Goal: Task Accomplishment & Management: Use online tool/utility

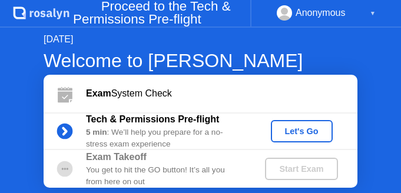
drag, startPoint x: 0, startPoint y: 0, endPoint x: 21, endPoint y: 142, distance: 143.4
click at [21, 142] on div "[DATE] Welcome to [PERSON_NAME] Exam System Check Tech & Permissions Pre-flight…" at bounding box center [200, 110] width 401 height 165
click at [306, 127] on div "Let's Go" at bounding box center [302, 131] width 52 height 9
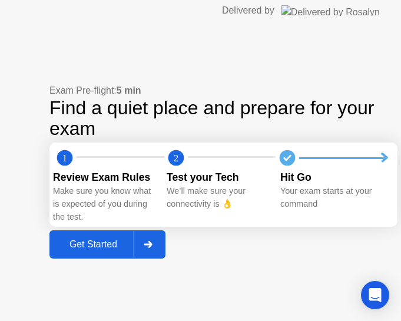
click at [140, 193] on div at bounding box center [148, 244] width 28 height 27
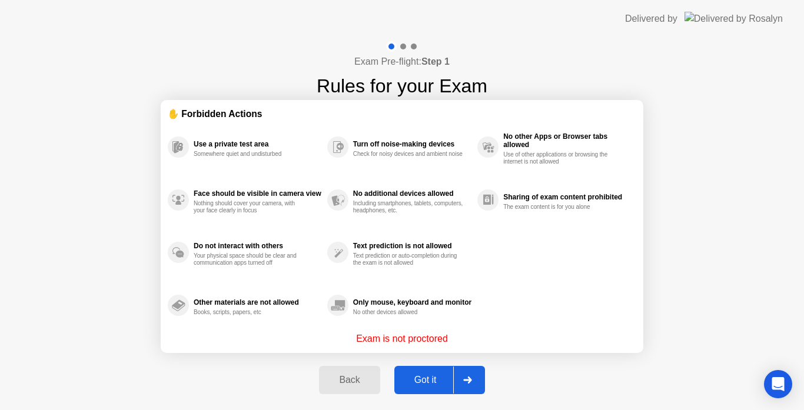
click at [400, 193] on div "Got it" at bounding box center [425, 380] width 55 height 11
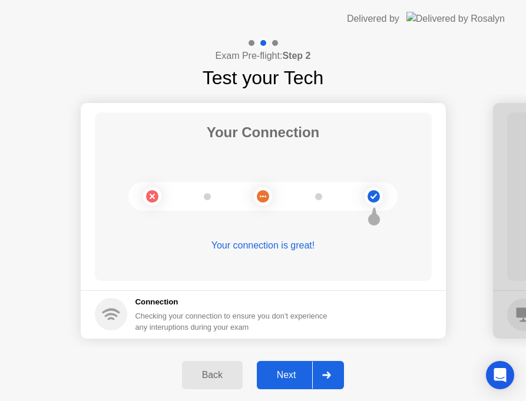
click at [324, 193] on div at bounding box center [326, 375] width 28 height 27
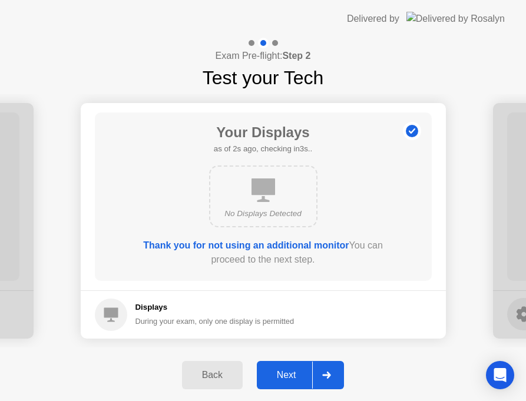
click at [326, 193] on icon at bounding box center [326, 375] width 9 height 7
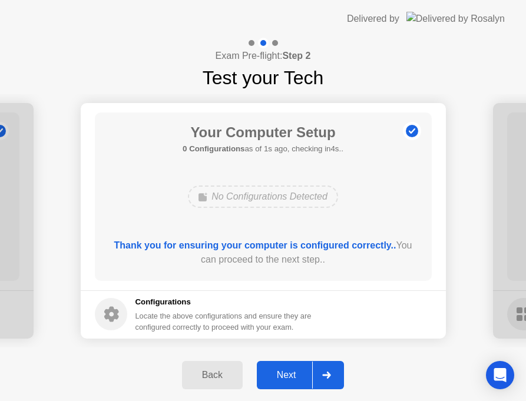
click at [323, 193] on div at bounding box center [326, 375] width 28 height 27
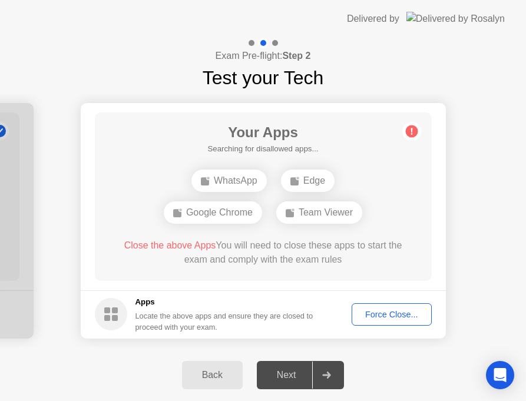
click at [397, 193] on div "Force Close..." at bounding box center [392, 314] width 72 height 9
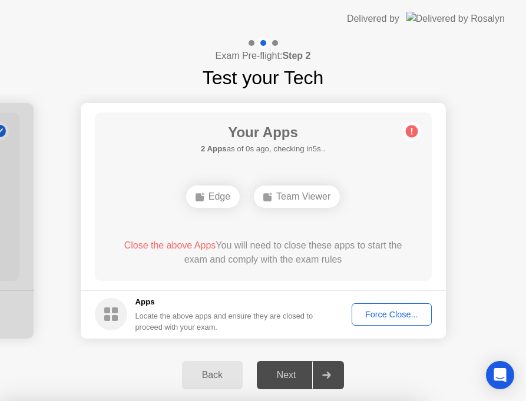
click at [373, 193] on div "Force Close..." at bounding box center [392, 314] width 72 height 9
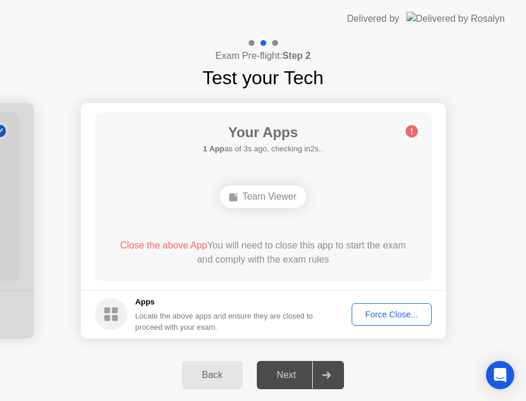
click at [368, 193] on div "Force Close..." at bounding box center [392, 314] width 72 height 9
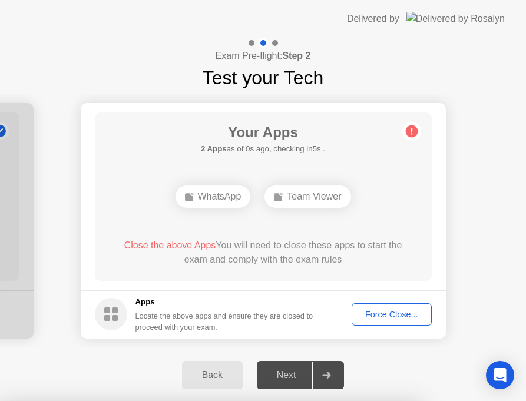
click at [370, 193] on div "Force Close..." at bounding box center [392, 314] width 72 height 9
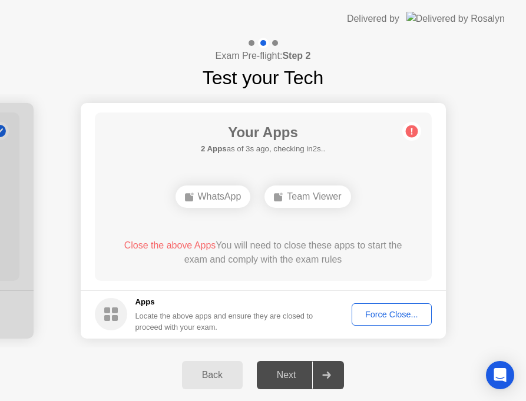
click at [367, 193] on div "Force Close..." at bounding box center [392, 314] width 72 height 9
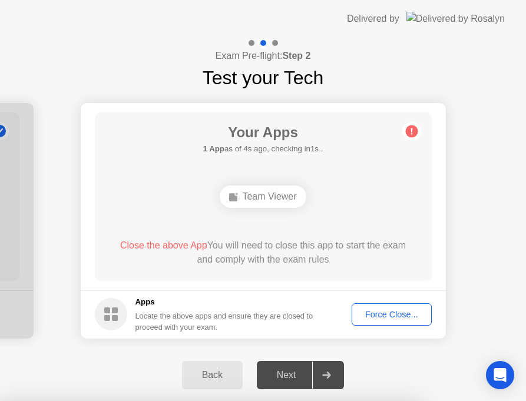
click at [280, 193] on div at bounding box center [263, 401] width 526 height 0
